Goal: Book appointment/travel/reservation

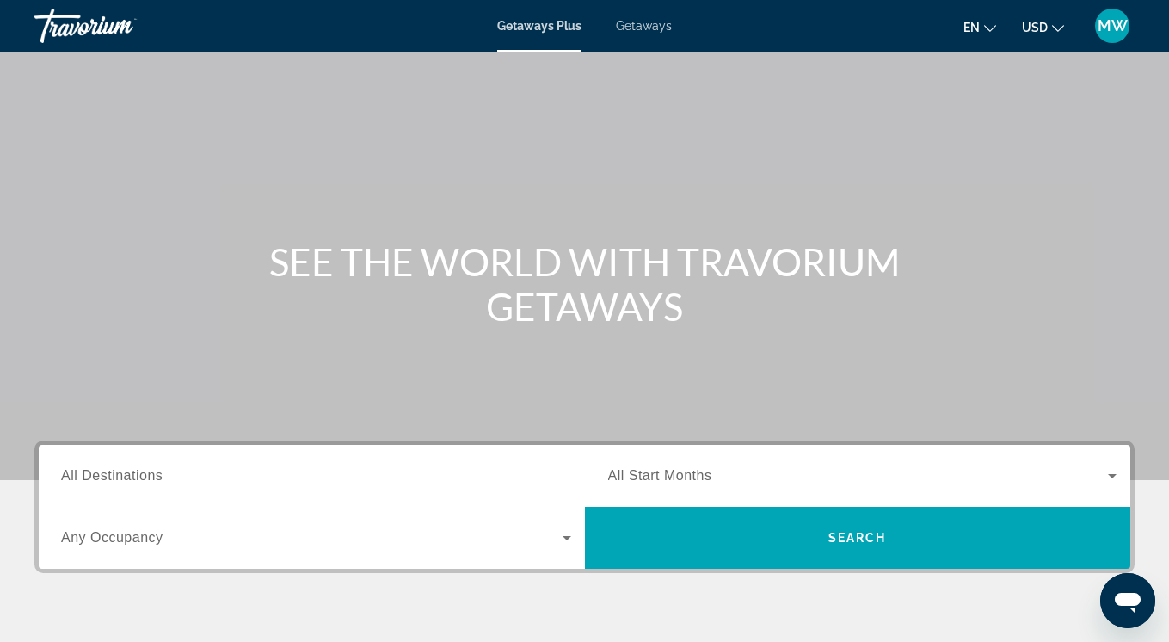
scroll to position [71, 0]
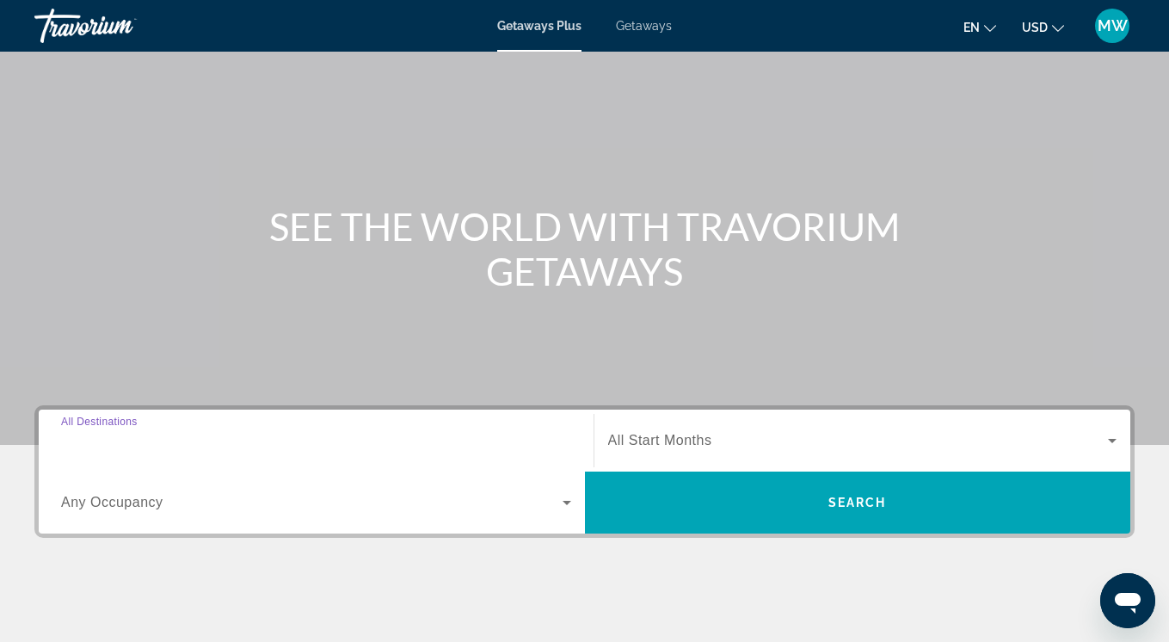
click at [167, 440] on input "Destination All Destinations" at bounding box center [316, 441] width 510 height 21
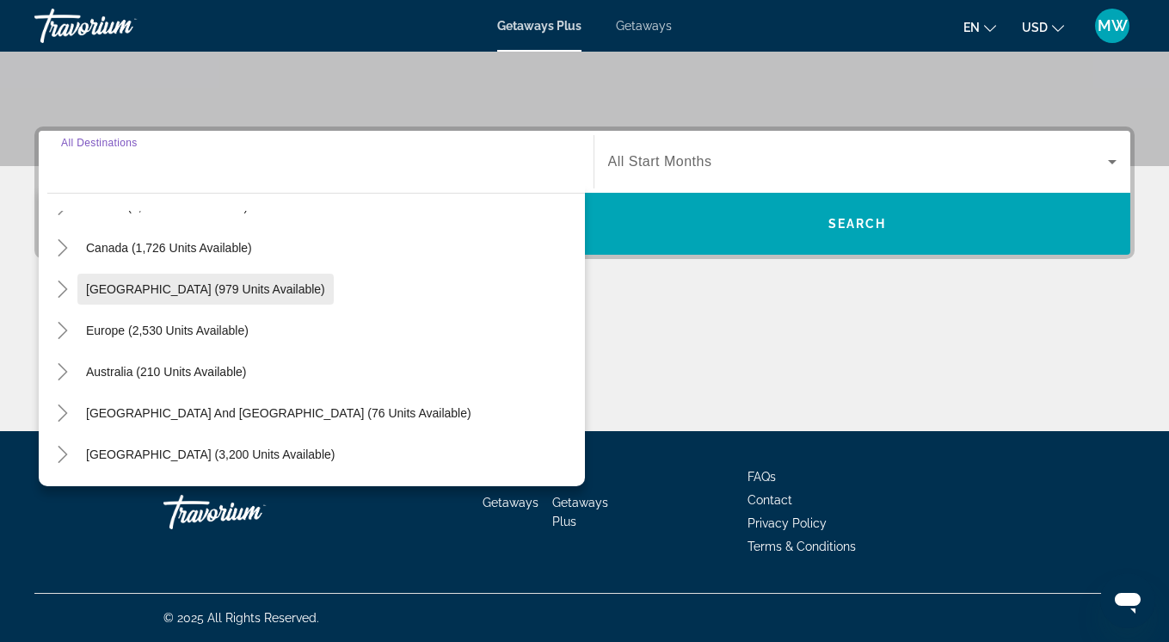
scroll to position [119, 0]
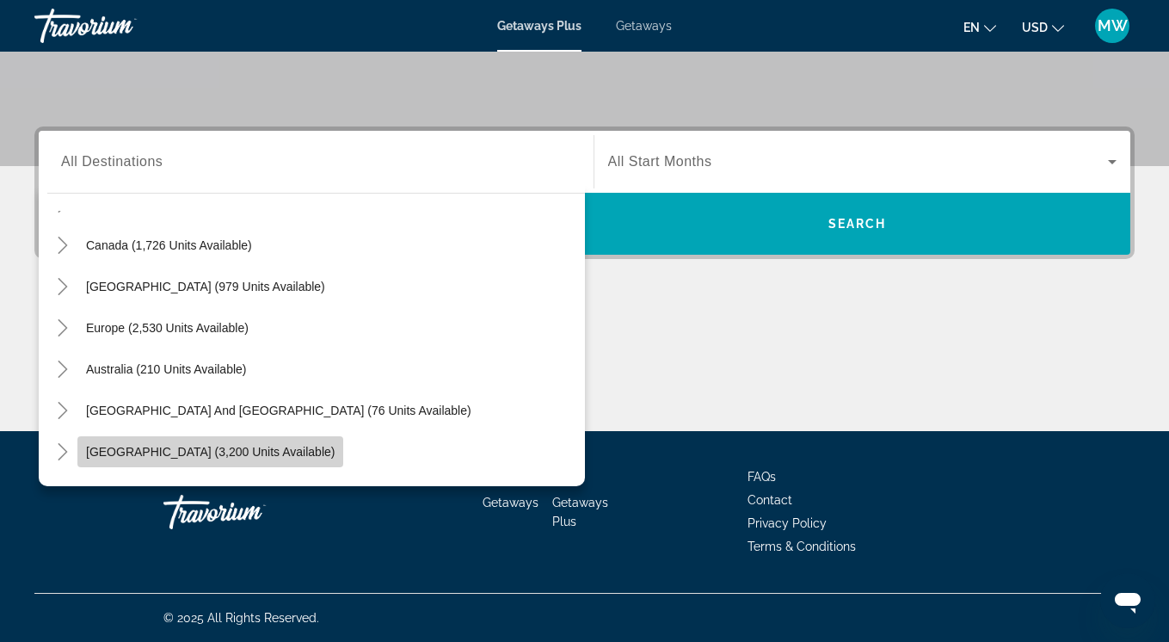
click at [244, 440] on span "Search widget" at bounding box center [210, 451] width 266 height 41
type input "**********"
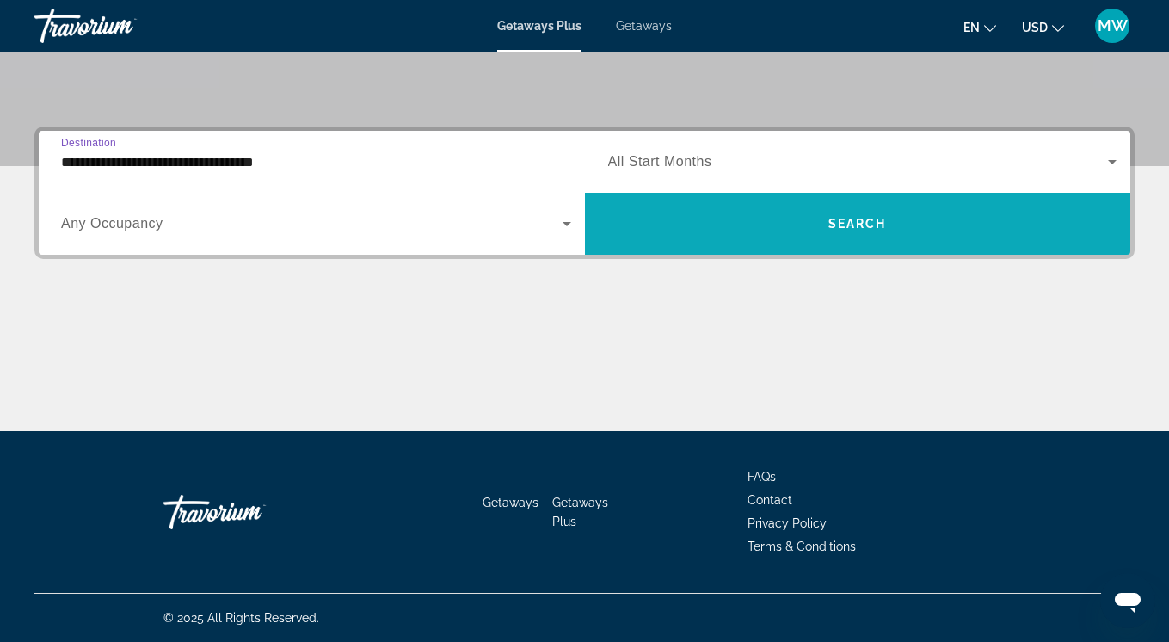
click at [853, 219] on span "Search" at bounding box center [857, 224] width 58 height 14
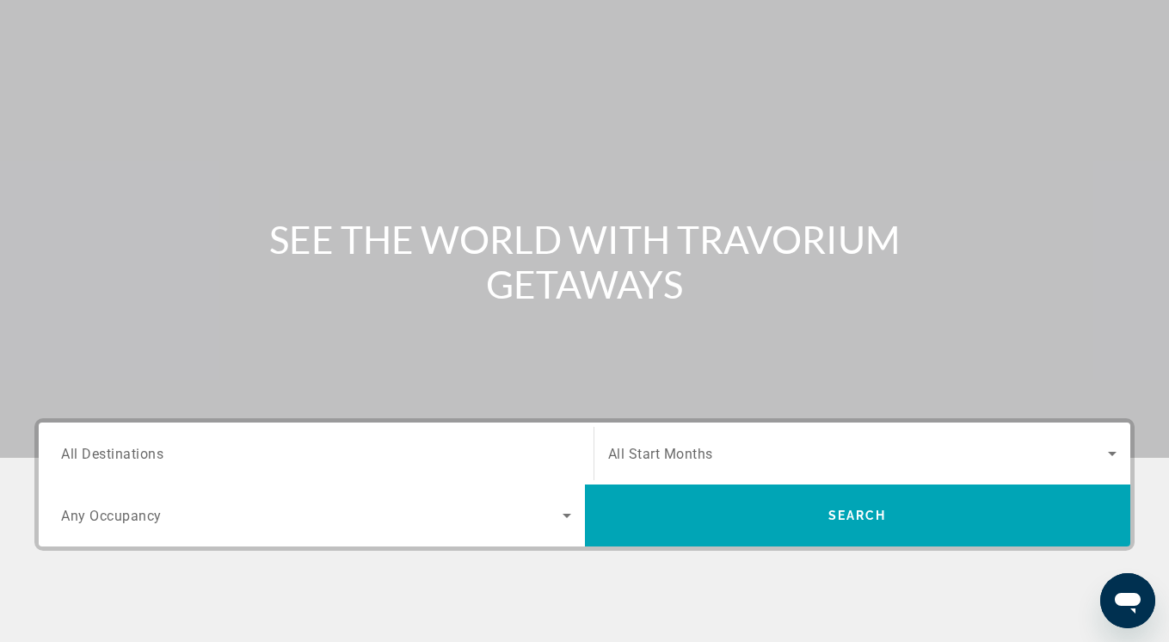
scroll to position [91, 0]
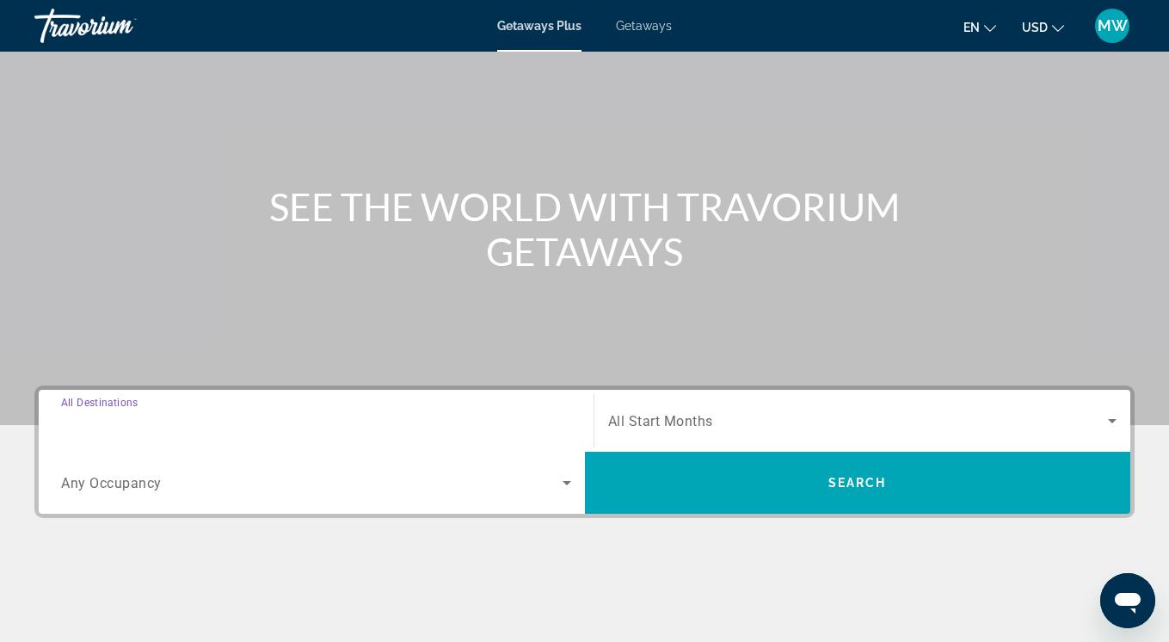
click at [432, 425] on input "Destination All Destinations" at bounding box center [316, 421] width 510 height 21
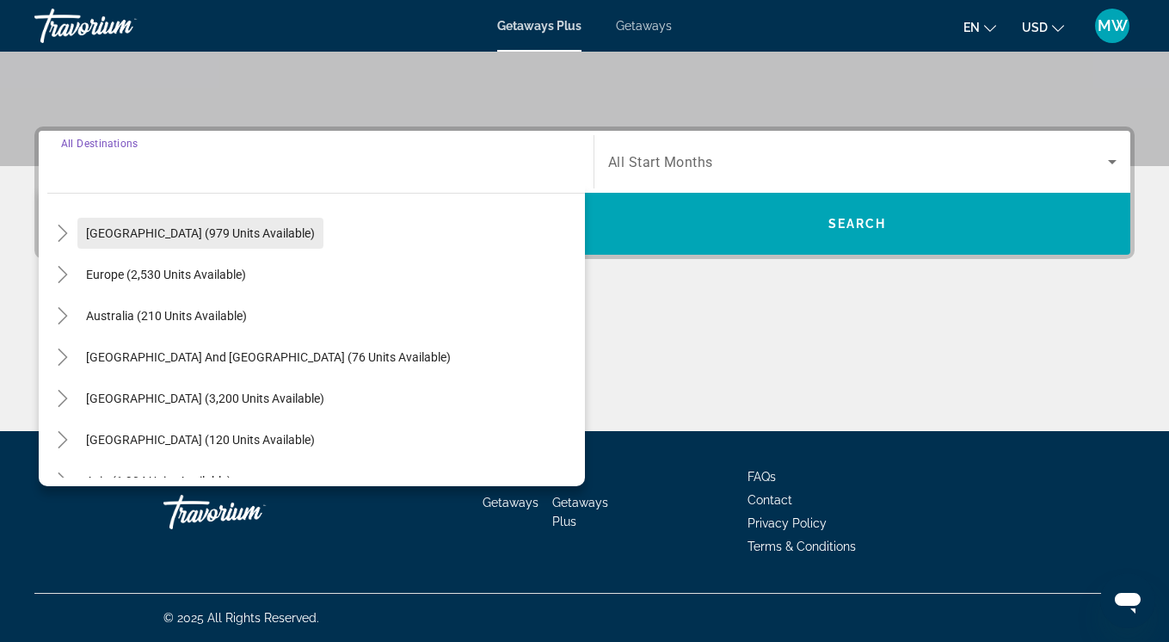
scroll to position [177, 0]
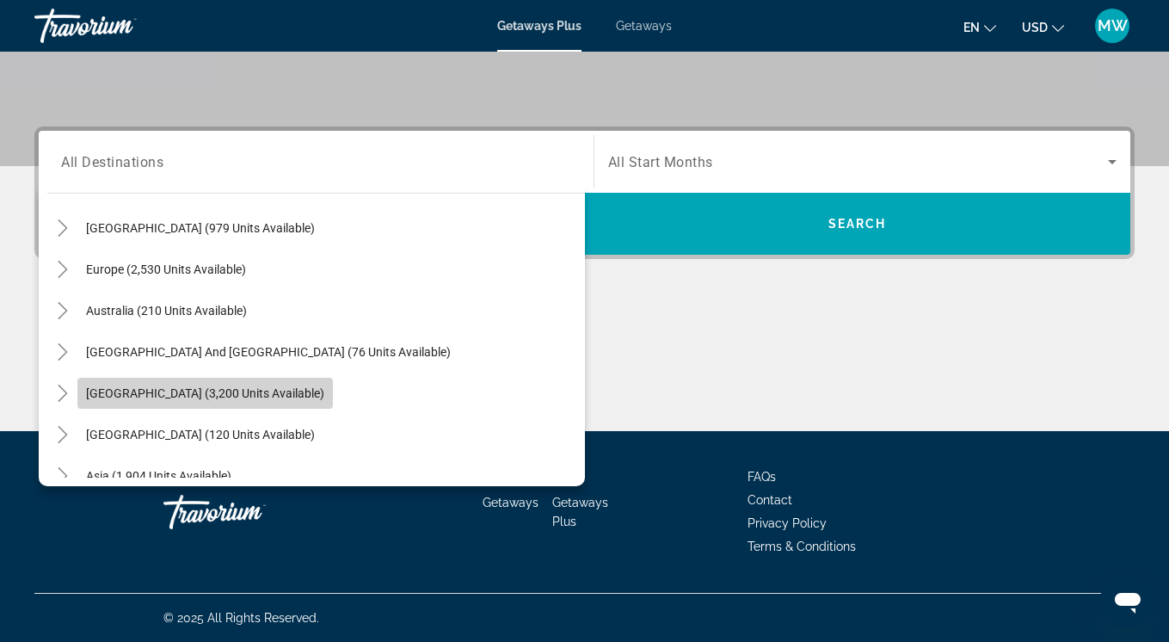
click at [237, 393] on span "[GEOGRAPHIC_DATA] (3,200 units available)" at bounding box center [205, 393] width 238 height 14
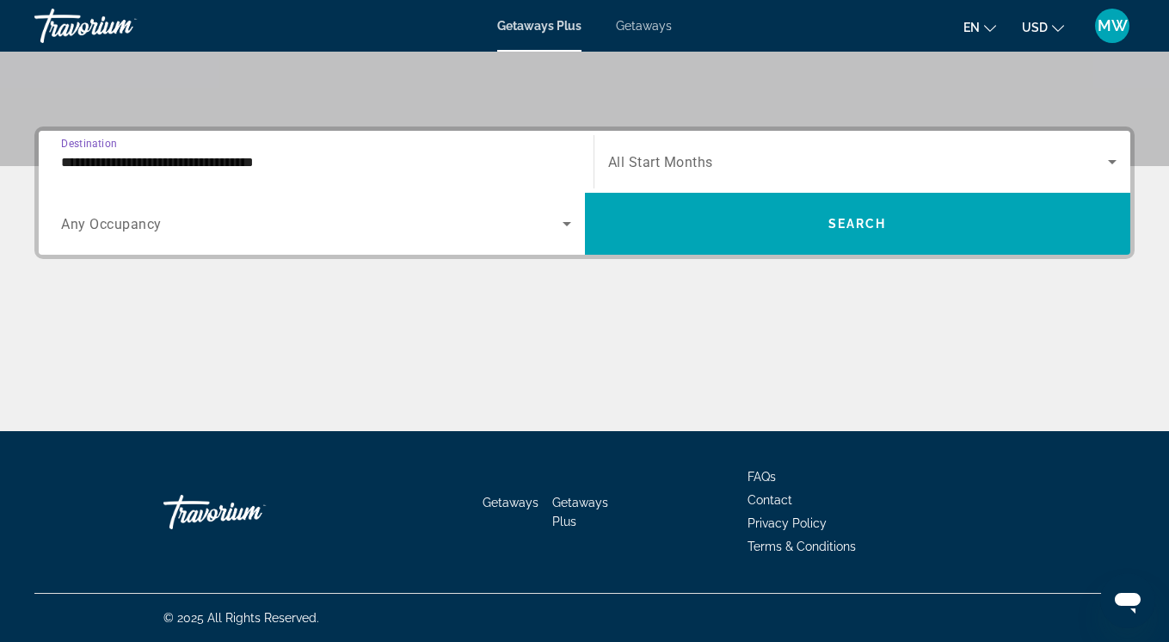
click at [384, 158] on input "**********" at bounding box center [316, 162] width 510 height 21
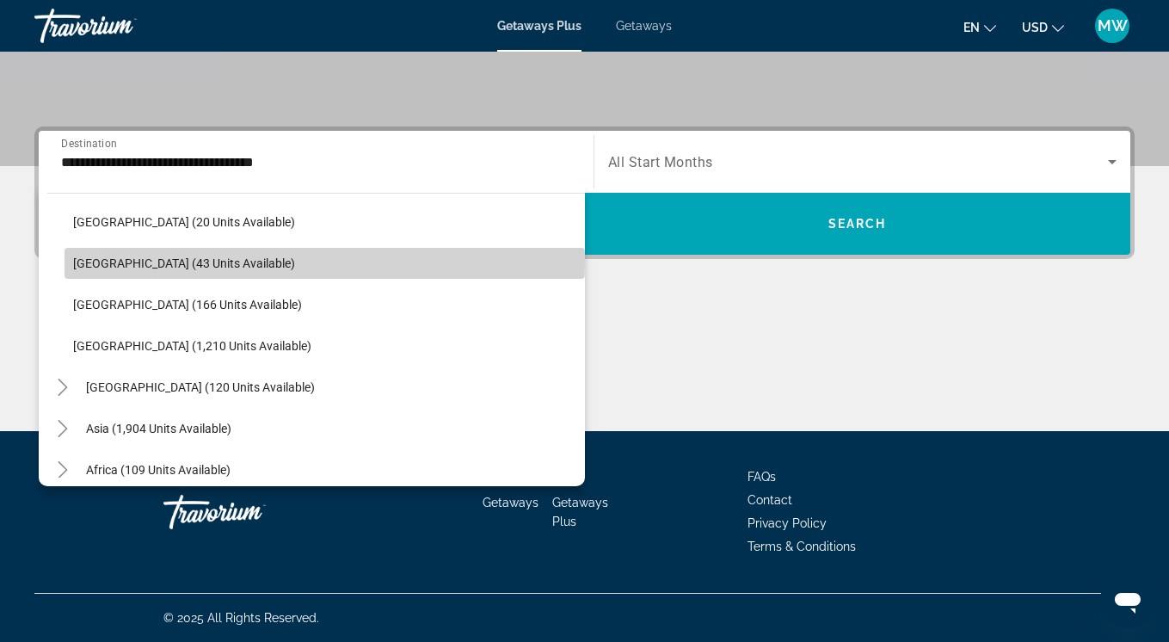
scroll to position [552, 0]
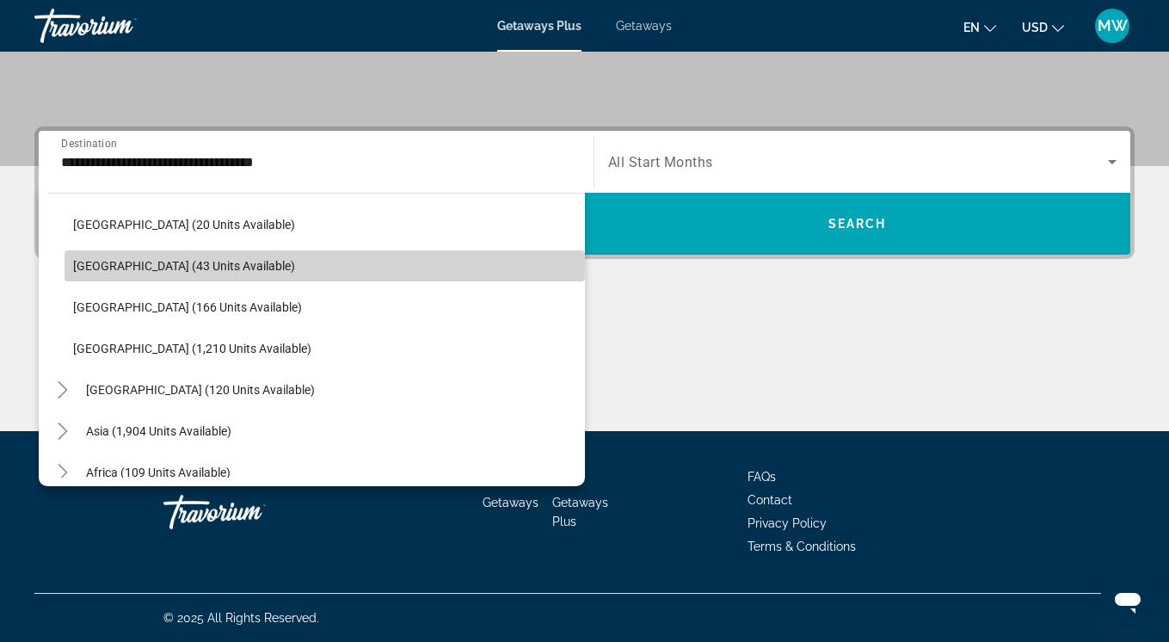
click at [132, 260] on span "[GEOGRAPHIC_DATA] (43 units available)" at bounding box center [184, 266] width 222 height 14
type input "**********"
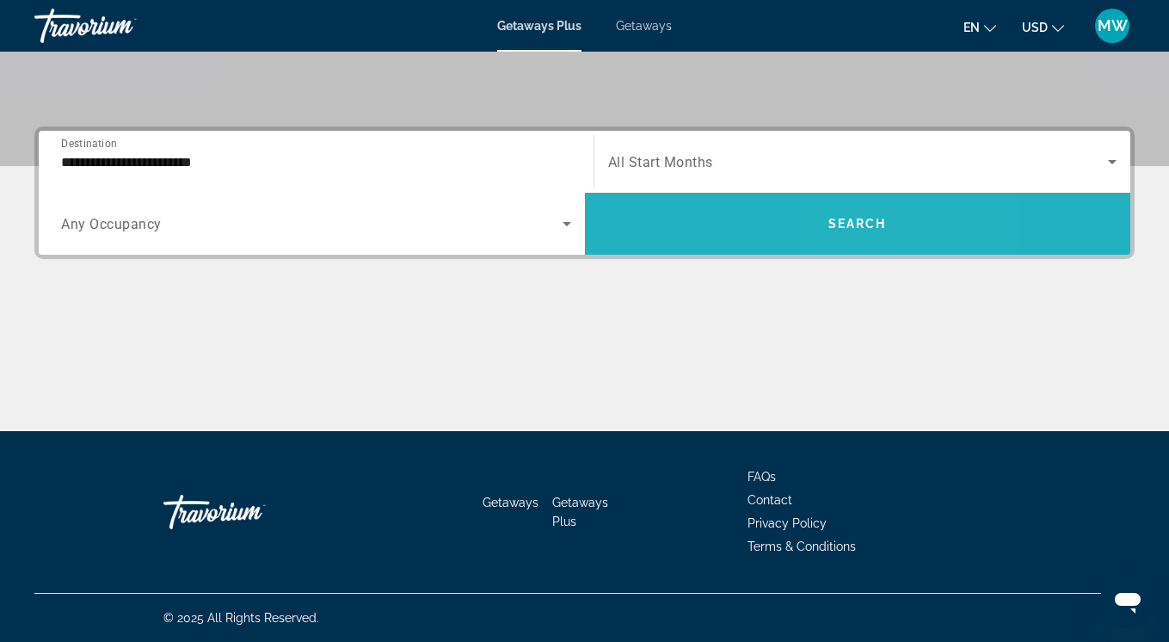
click at [863, 241] on span "Search widget" at bounding box center [858, 223] width 546 height 41
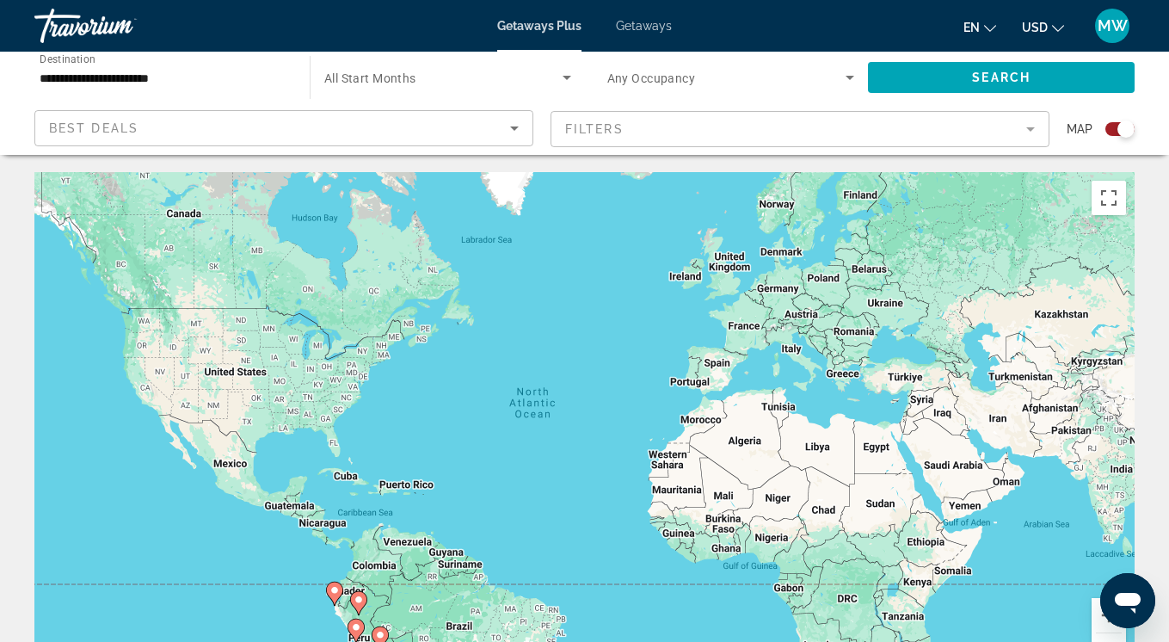
click at [83, 25] on div "Travorium" at bounding box center [120, 25] width 172 height 45
